Goal: Task Accomplishment & Management: Use online tool/utility

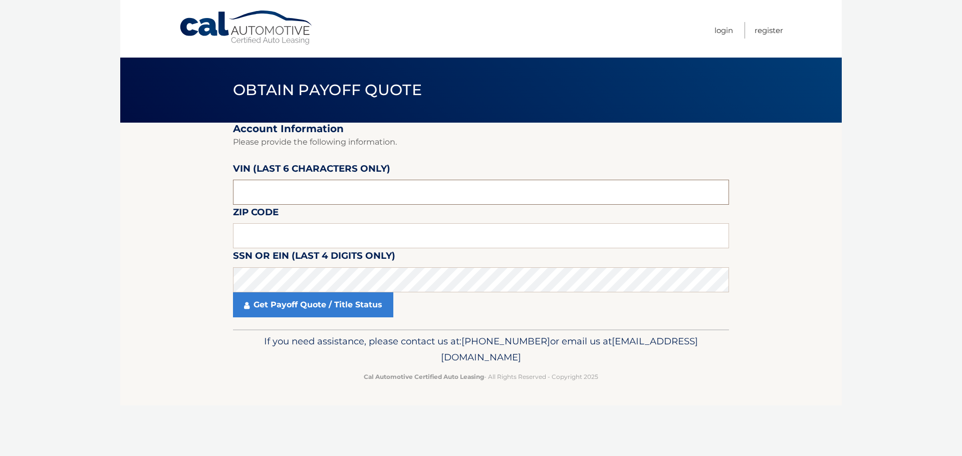
click at [319, 190] on input "text" at bounding box center [481, 192] width 496 height 25
click at [266, 237] on input "text" at bounding box center [481, 235] width 496 height 25
type input "07481"
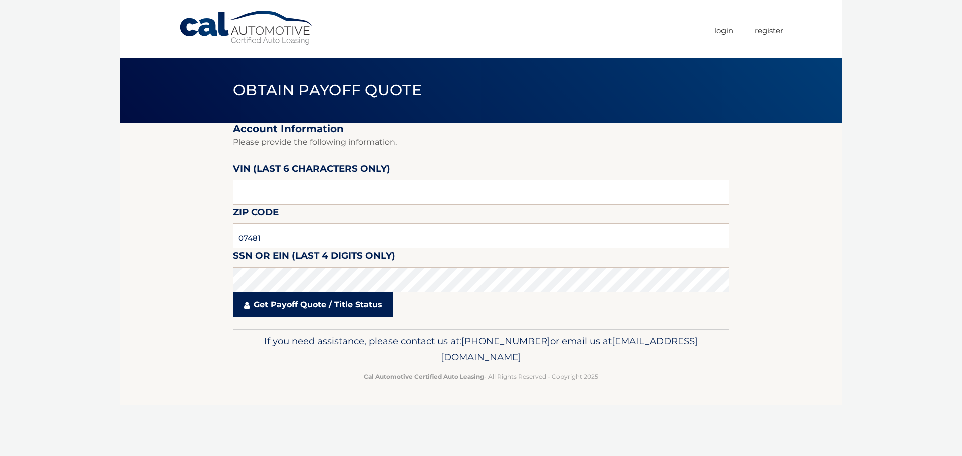
click at [274, 313] on link "Get Payoff Quote / Title Status" at bounding box center [313, 304] width 160 height 25
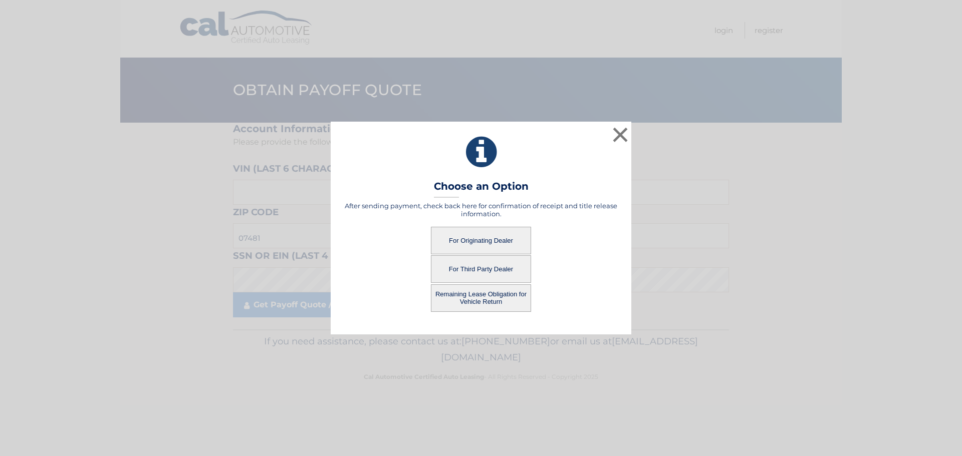
click at [486, 294] on button "Remaining Lease Obligation for Vehicle Return" at bounding box center [481, 298] width 100 height 28
click at [476, 297] on button "Remaining Lease Obligation for Vehicle Return" at bounding box center [481, 298] width 100 height 28
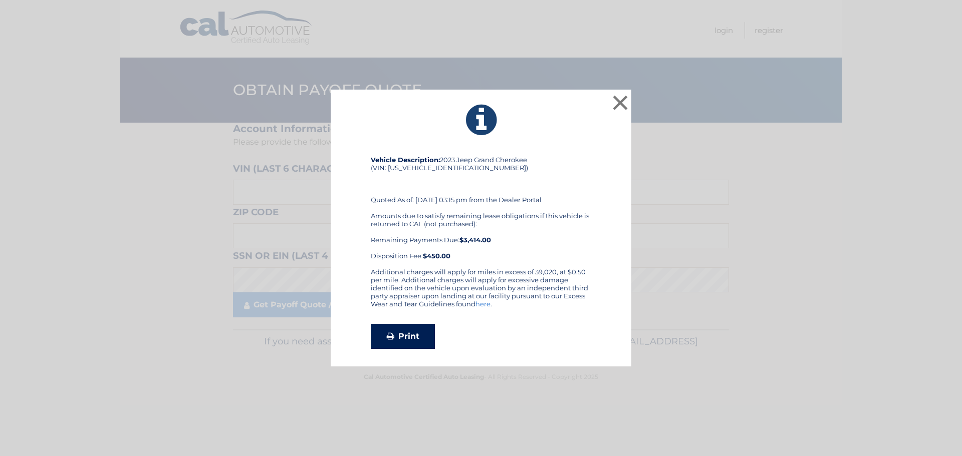
click at [412, 336] on link "Print" at bounding box center [403, 336] width 64 height 25
click at [622, 100] on button "×" at bounding box center [620, 103] width 20 height 20
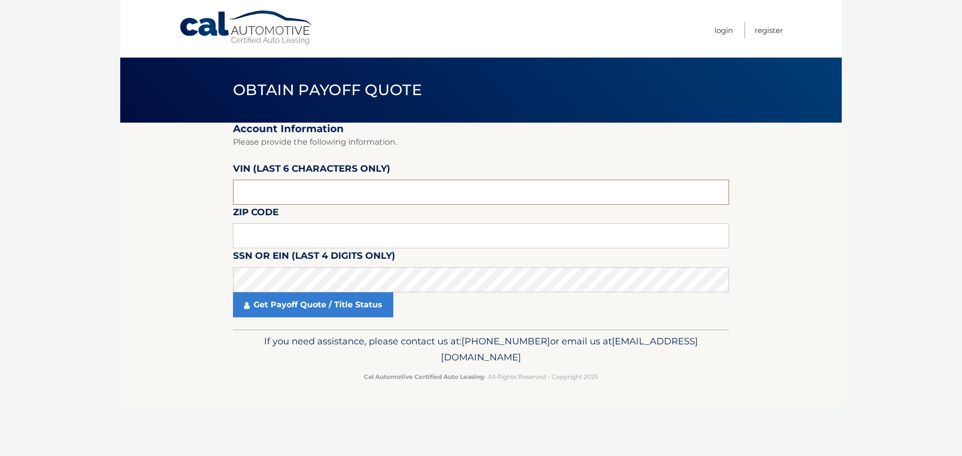
drag, startPoint x: 259, startPoint y: 193, endPoint x: 236, endPoint y: 191, distance: 23.1
click at [288, 242] on input "text" at bounding box center [481, 235] width 496 height 25
type input "07481"
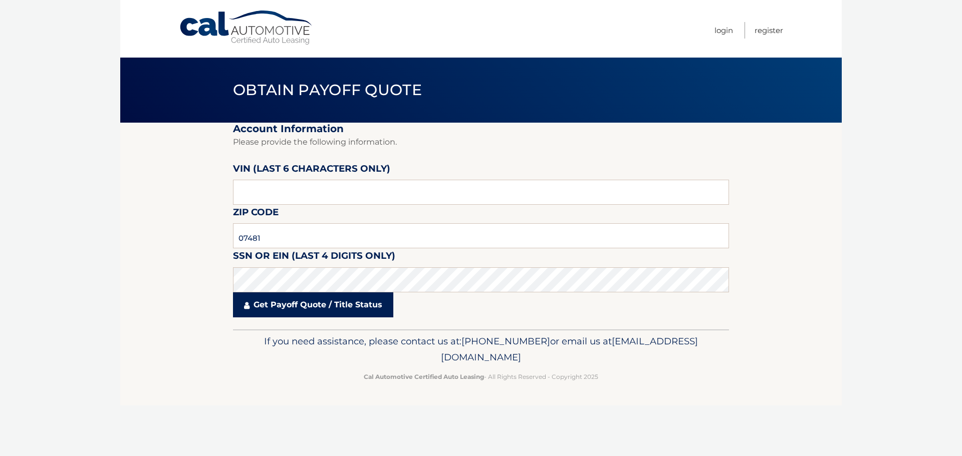
click at [313, 314] on link "Get Payoff Quote / Title Status" at bounding box center [313, 304] width 160 height 25
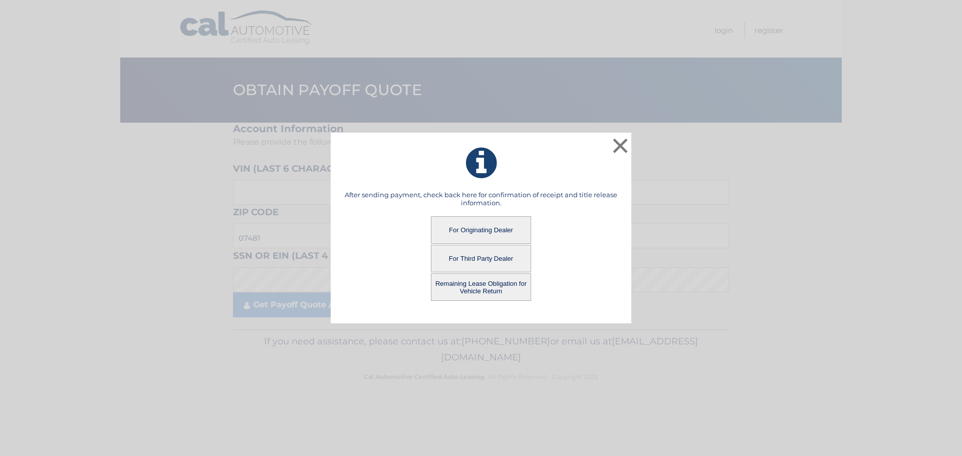
click at [472, 230] on button "For Originating Dealer" at bounding box center [481, 230] width 100 height 28
click at [467, 229] on button "For Originating Dealer" at bounding box center [481, 230] width 100 height 28
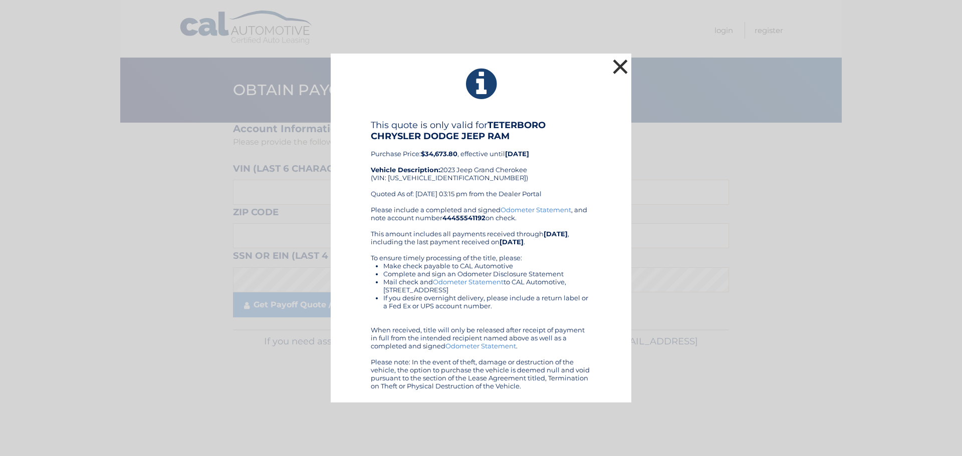
click at [619, 67] on button "×" at bounding box center [620, 67] width 20 height 20
